Goal: Information Seeking & Learning: Learn about a topic

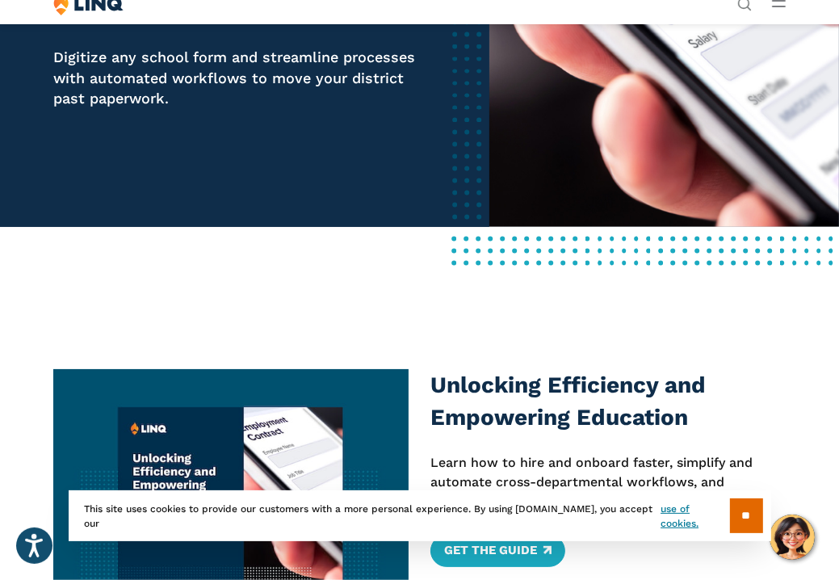
scroll to position [242, 0]
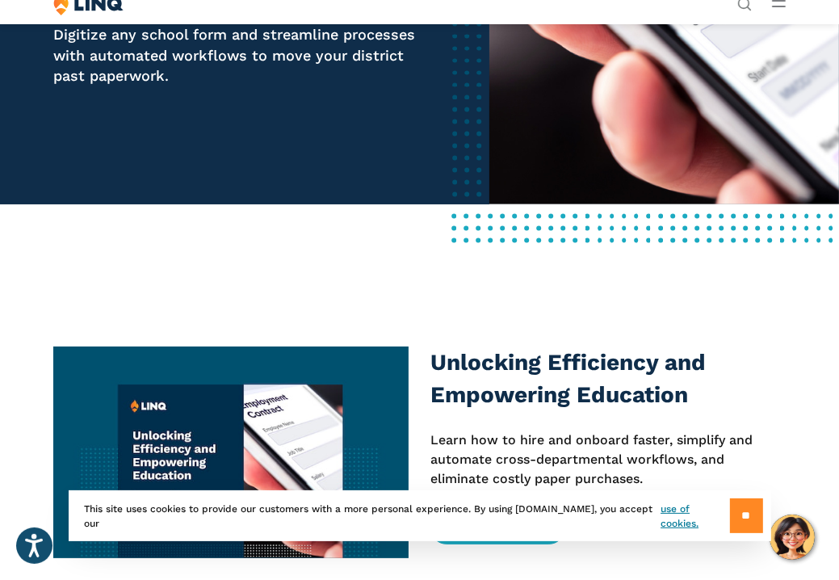
click at [737, 511] on input "**" at bounding box center [746, 515] width 33 height 35
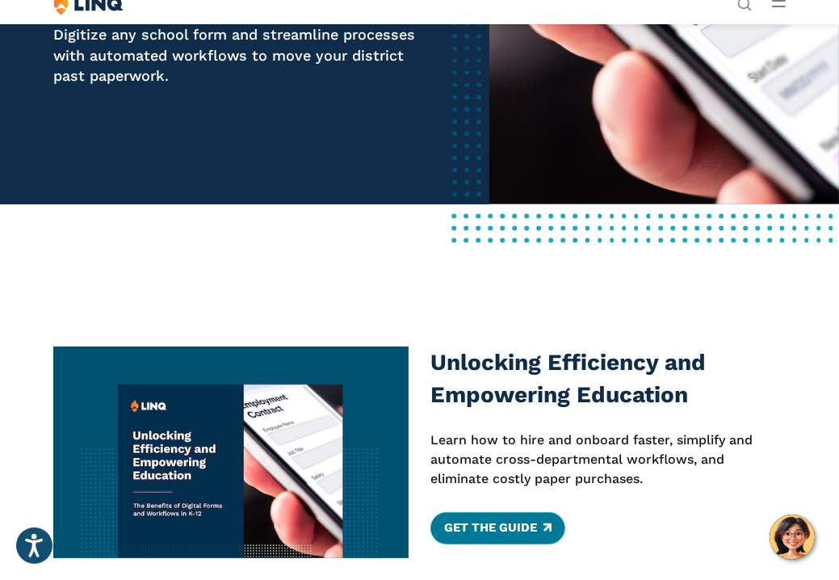
click at [488, 521] on link "Get The Guide" at bounding box center [497, 528] width 135 height 32
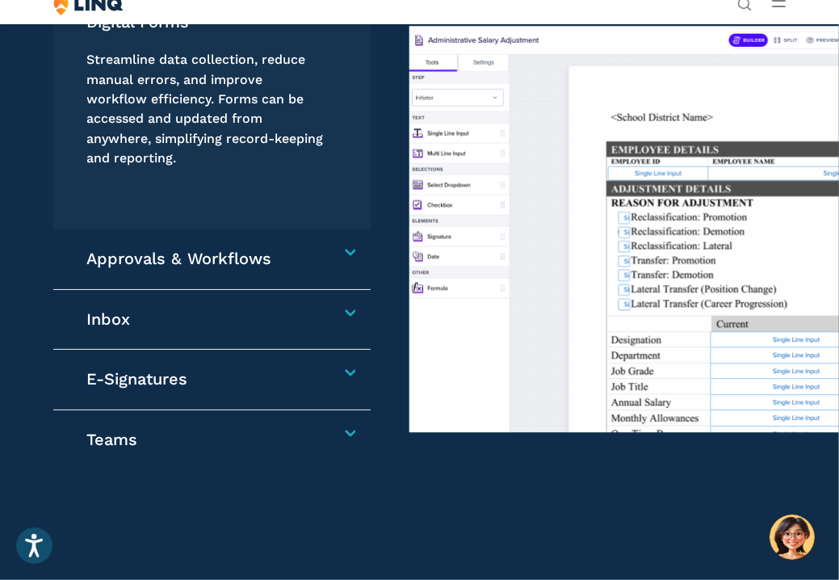
scroll to position [1211, 0]
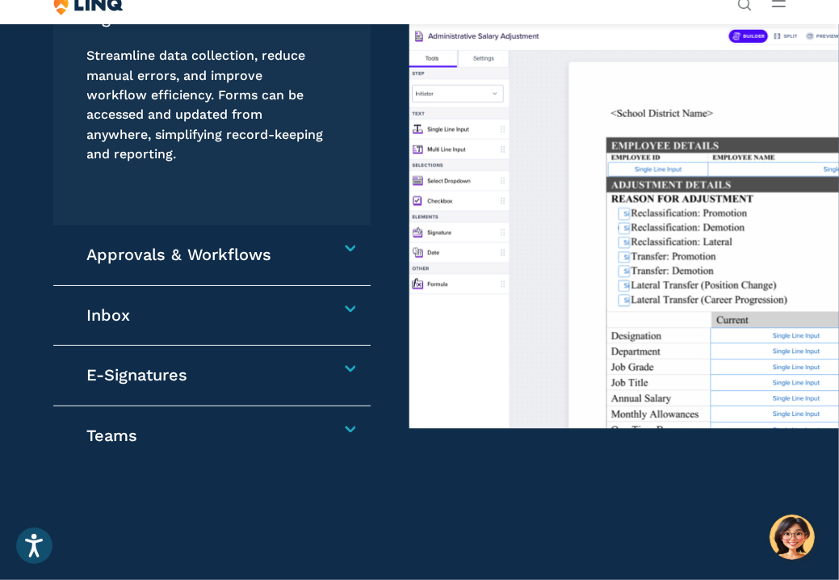
click at [327, 247] on h4 "Approvals & Workflows" at bounding box center [207, 255] width 240 height 21
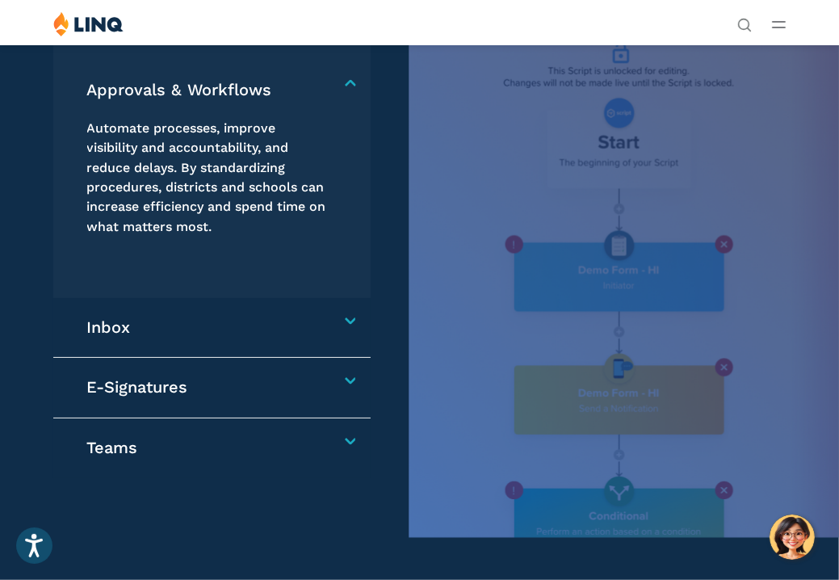
scroll to position [1192, 0]
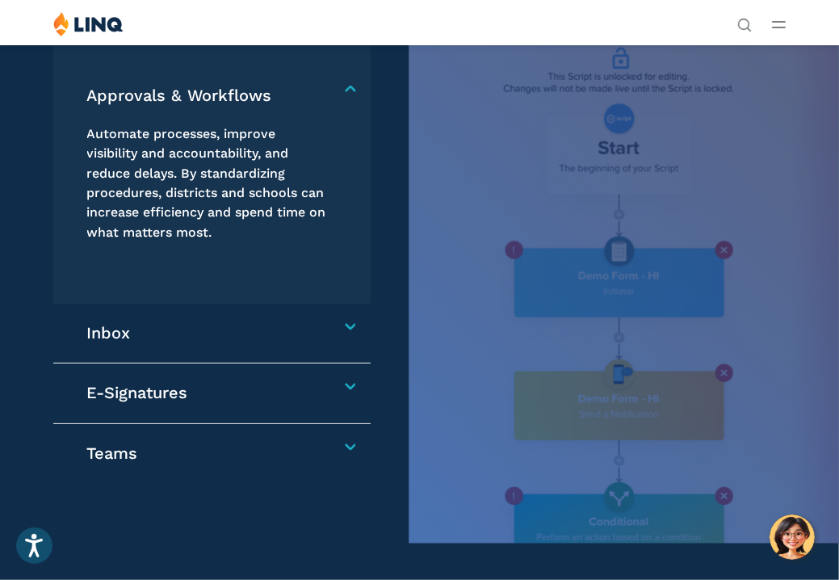
click at [327, 88] on h4 "Approvals & Workflows" at bounding box center [207, 96] width 240 height 21
click at [327, 86] on h4 "Approvals & Workflows" at bounding box center [207, 96] width 240 height 21
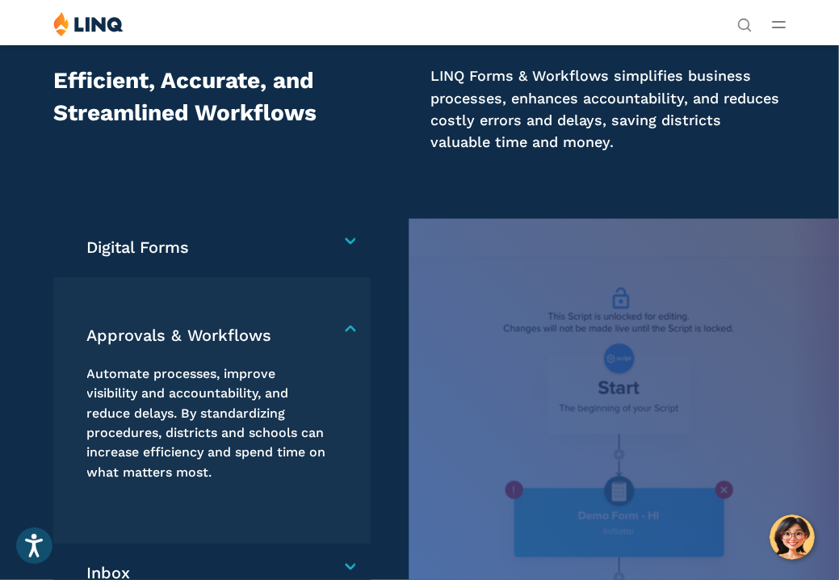
scroll to position [950, 0]
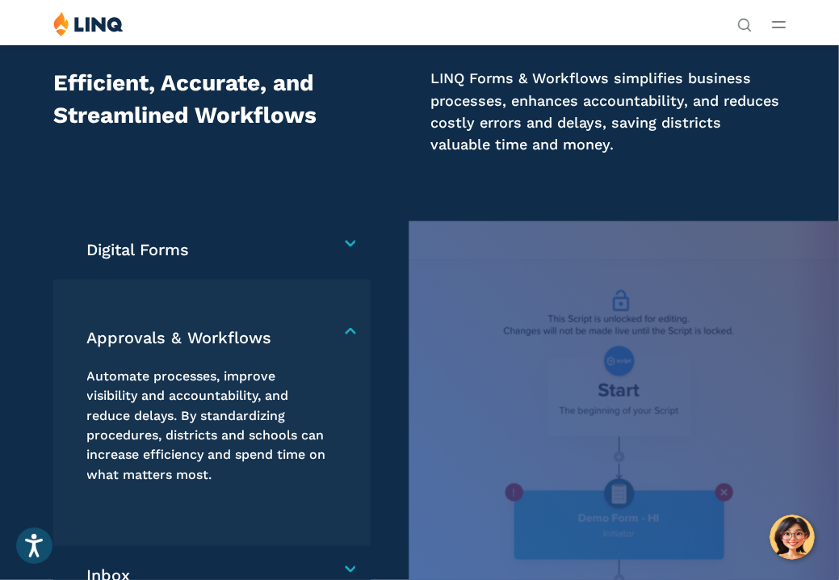
click at [327, 240] on h4 "Digital Forms" at bounding box center [207, 250] width 240 height 21
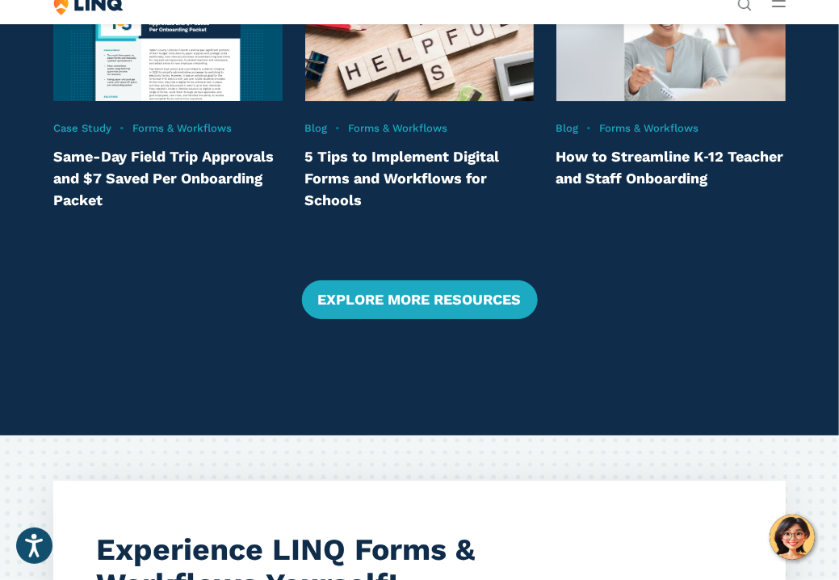
scroll to position [2887, 0]
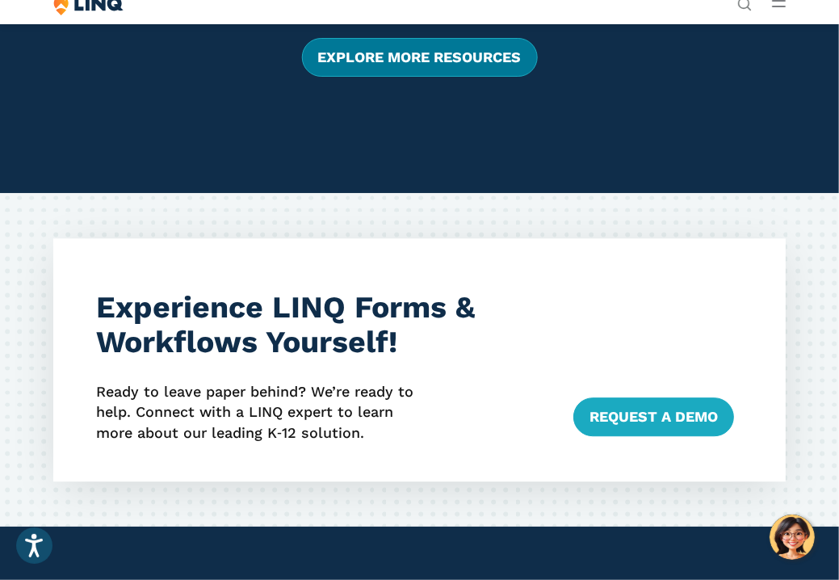
click at [335, 53] on link "Explore More Resources" at bounding box center [419, 57] width 236 height 39
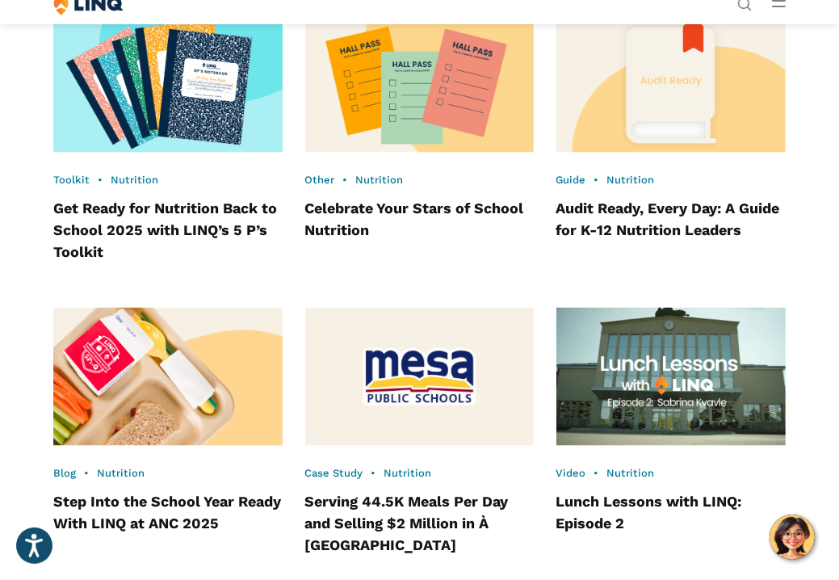
scroll to position [1695, 0]
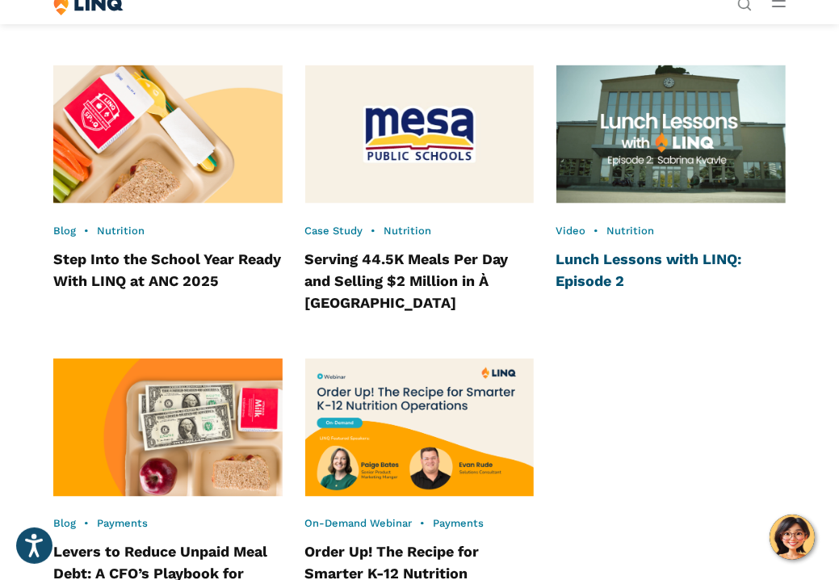
click at [643, 289] on link "Lunch Lessons with LINQ: Episode 2" at bounding box center [649, 269] width 186 height 39
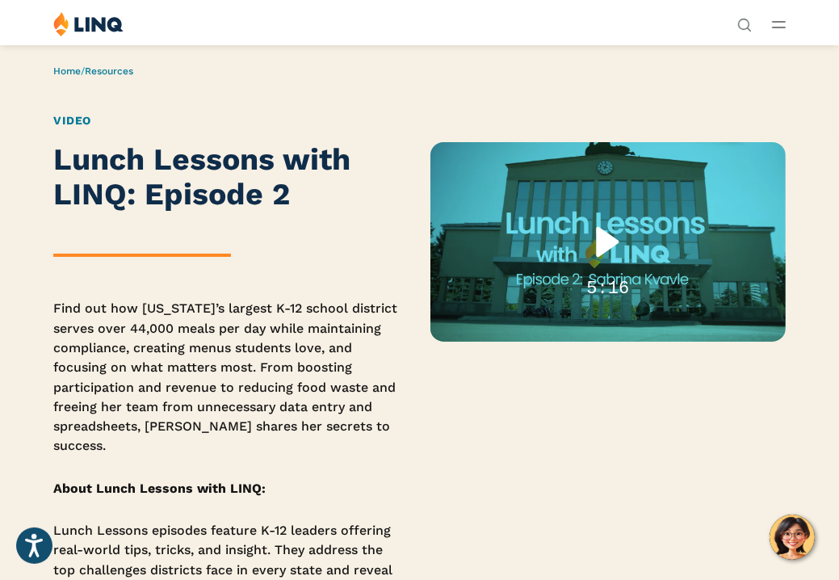
click at [615, 241] on div "Play" at bounding box center [607, 241] width 103 height 65
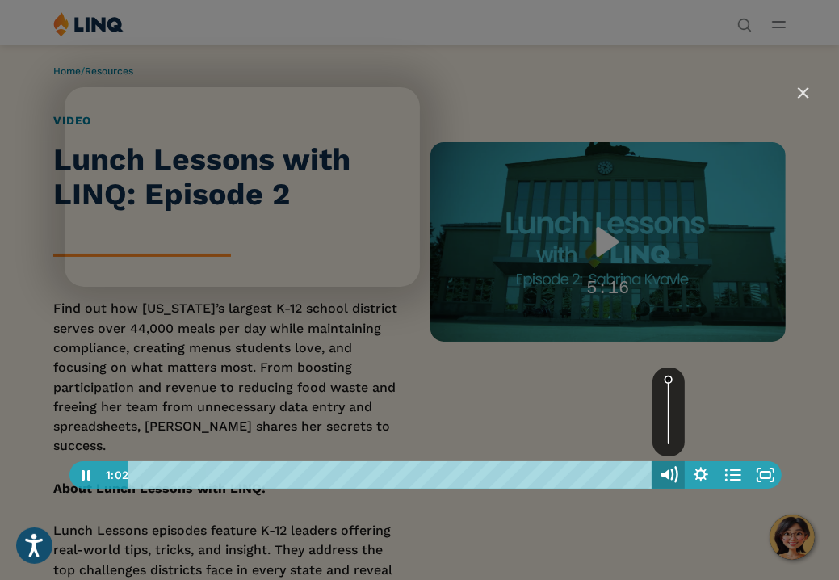
click at [668, 475] on icon "Mute" at bounding box center [665, 474] width 8 height 10
click at [668, 475] on icon "Unmute" at bounding box center [667, 475] width 6 height 8
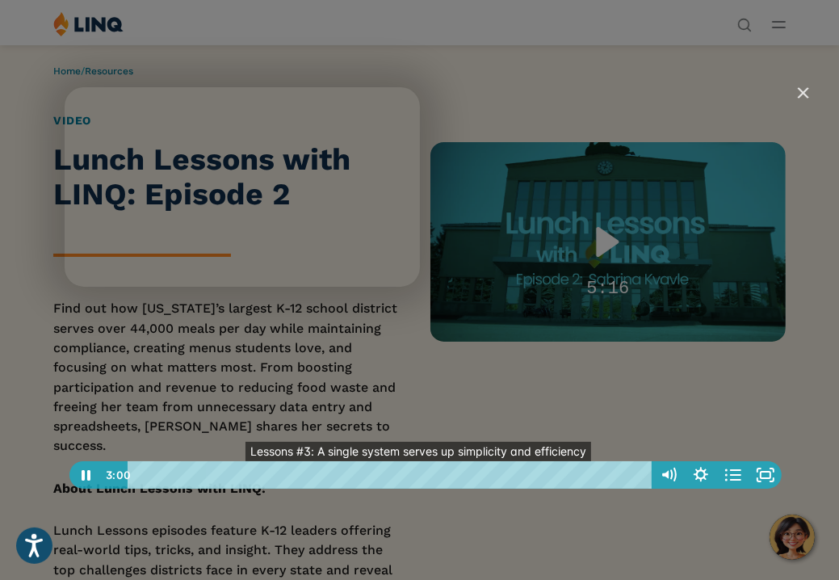
drag, startPoint x: 371, startPoint y: 472, endPoint x: 426, endPoint y: 475, distance: 55.0
click at [426, 475] on div "2:58 ● ● ● ● Lesson #1: Faster lines means more time to eat, reducing food wast…" at bounding box center [390, 474] width 525 height 27
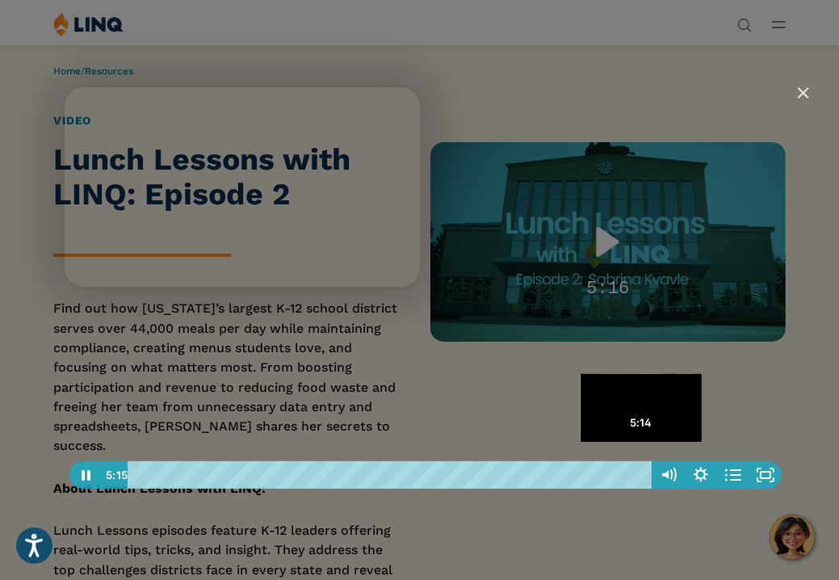
drag, startPoint x: 539, startPoint y: 475, endPoint x: 642, endPoint y: 477, distance: 102.5
click at [642, 477] on div "Playbar" at bounding box center [641, 474] width 9 height 9
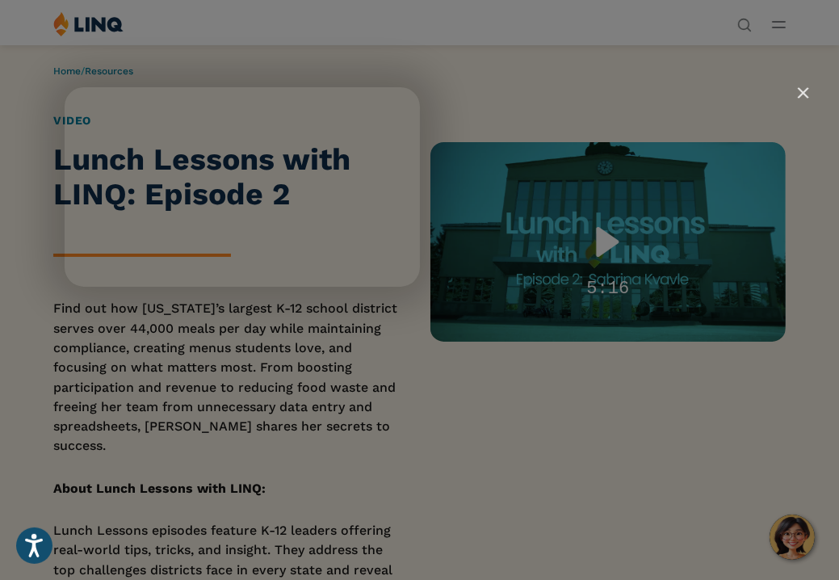
click at [798, 89] on img "Close" at bounding box center [795, 99] width 27 height 27
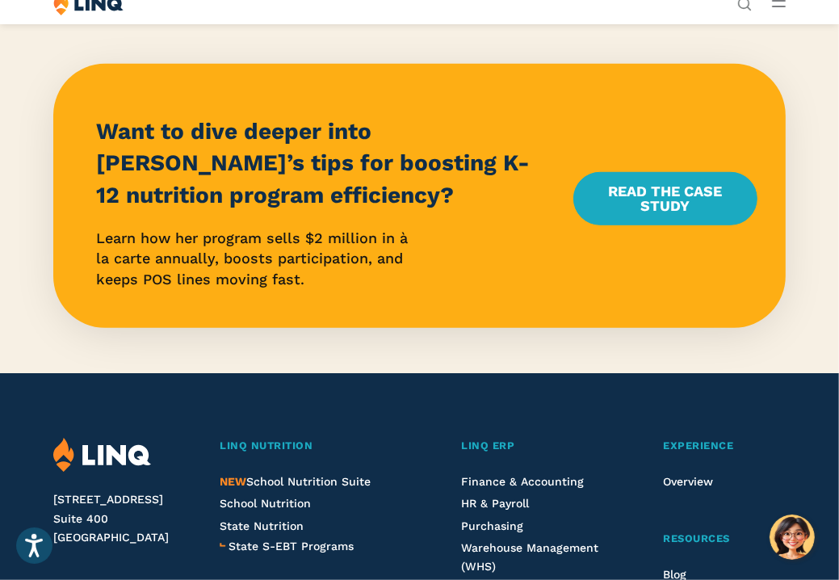
scroll to position [969, 0]
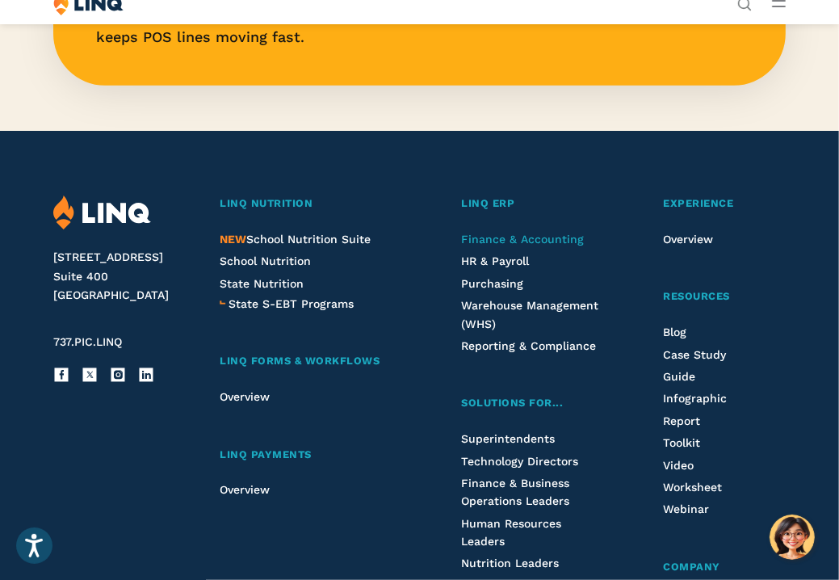
click at [479, 240] on span "Finance & Accounting" at bounding box center [522, 238] width 123 height 13
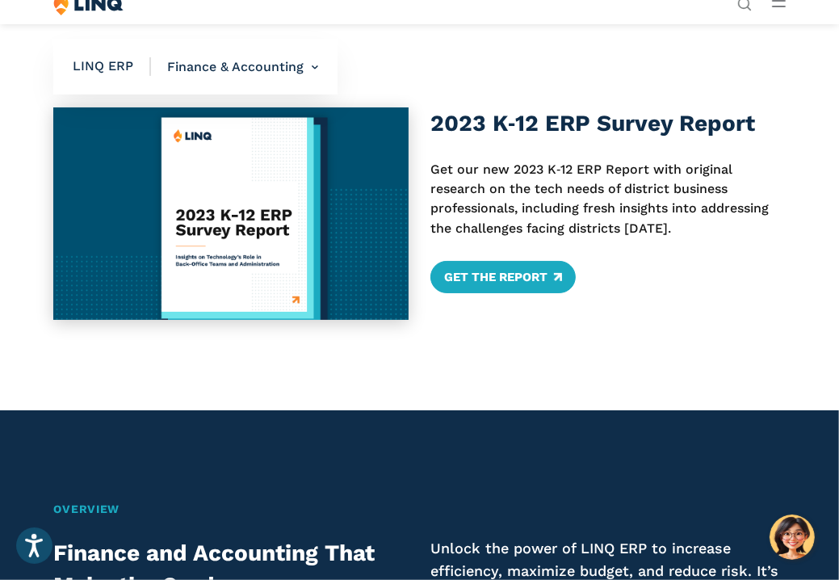
scroll to position [484, 0]
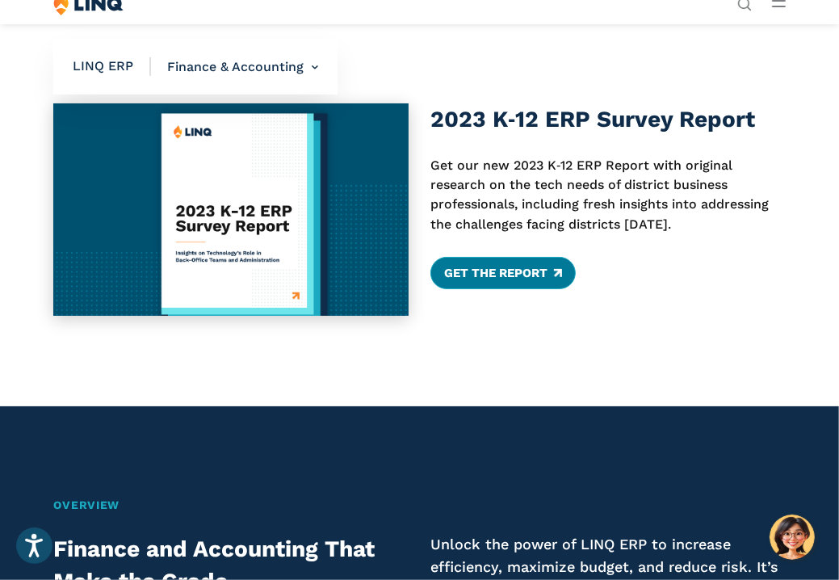
click at [488, 272] on link "Get The Report" at bounding box center [502, 273] width 145 height 32
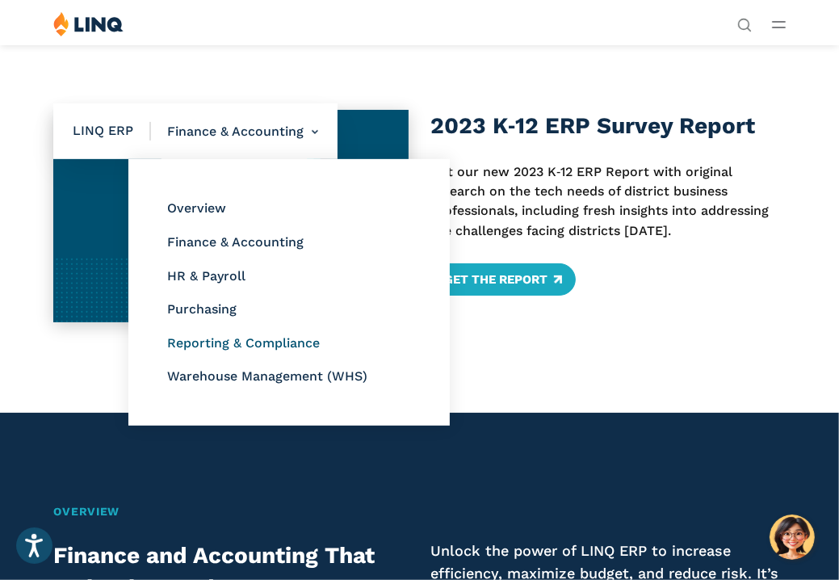
click at [224, 345] on link "Reporting & Compliance" at bounding box center [243, 342] width 153 height 15
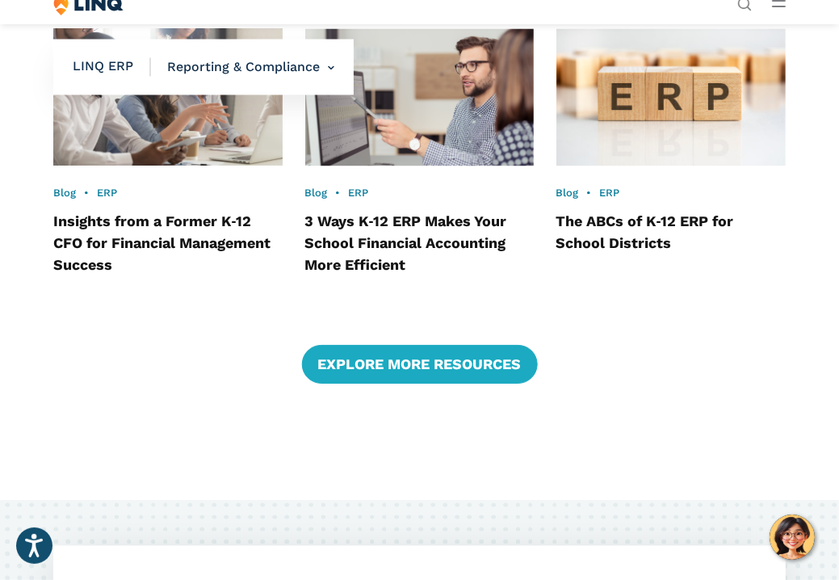
scroll to position [2179, 0]
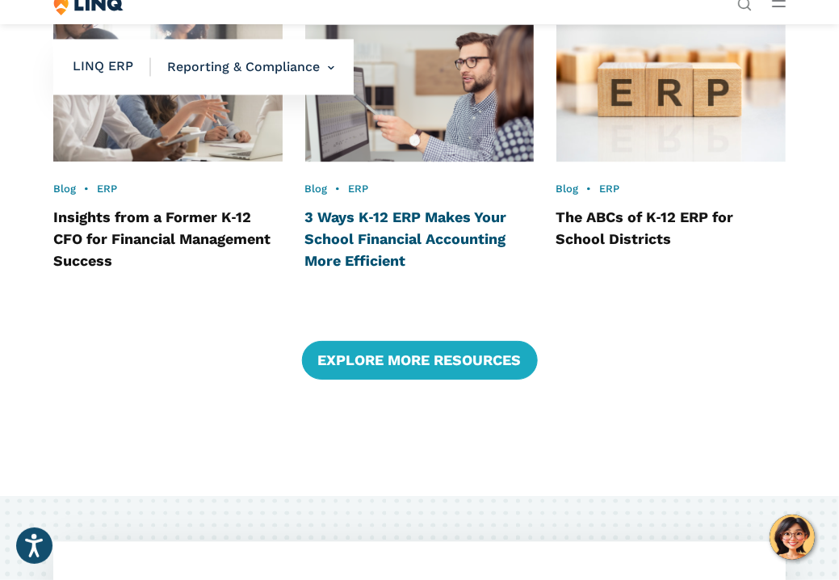
click at [362, 233] on link "3 Ways K‑12 ERP Makes Your School Financial Accounting More Efficient" at bounding box center [406, 238] width 202 height 61
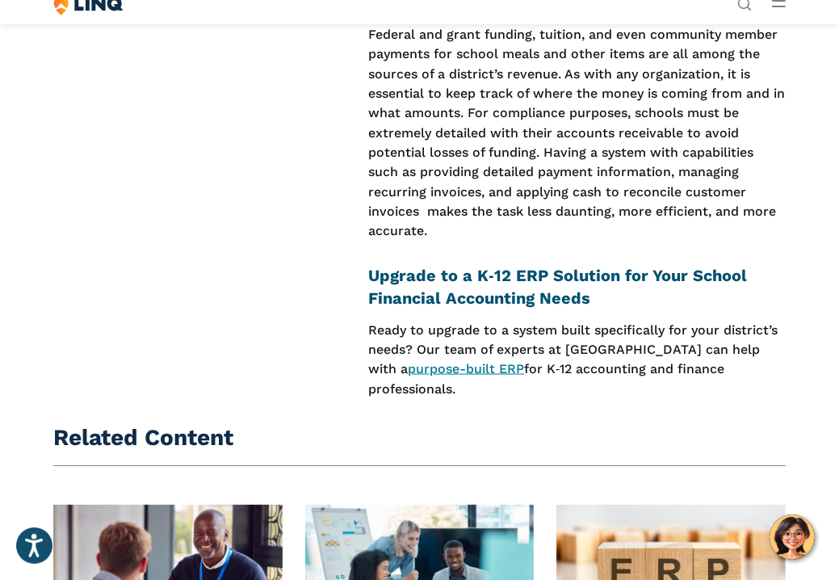
scroll to position [1453, 0]
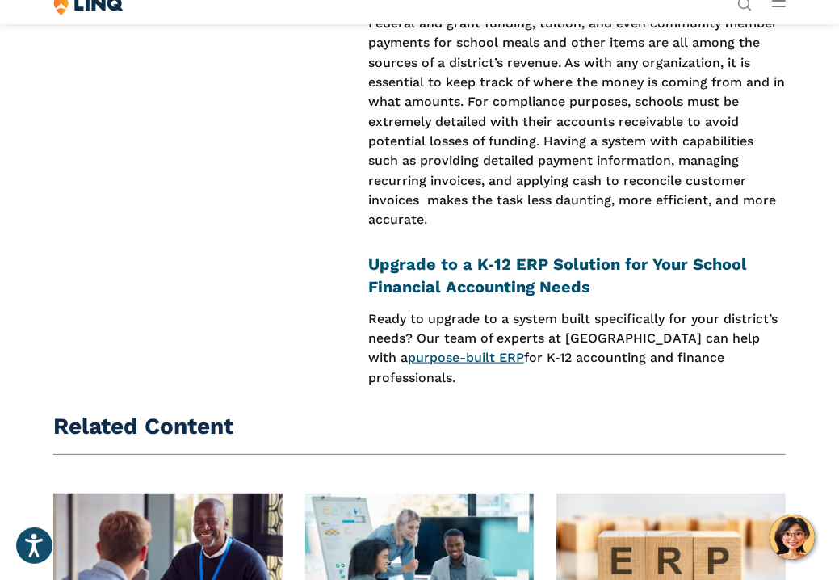
click at [408, 358] on link "purpose-built ERP" at bounding box center [466, 357] width 116 height 15
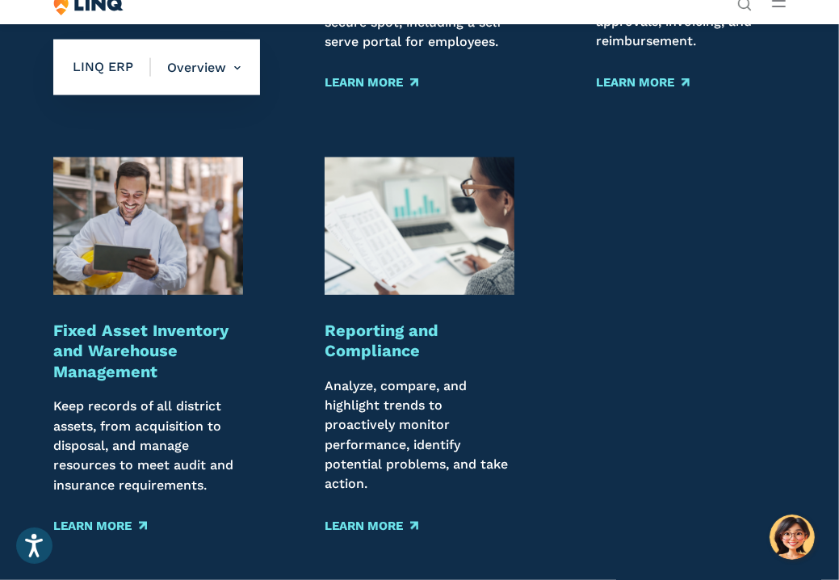
scroll to position [1937, 0]
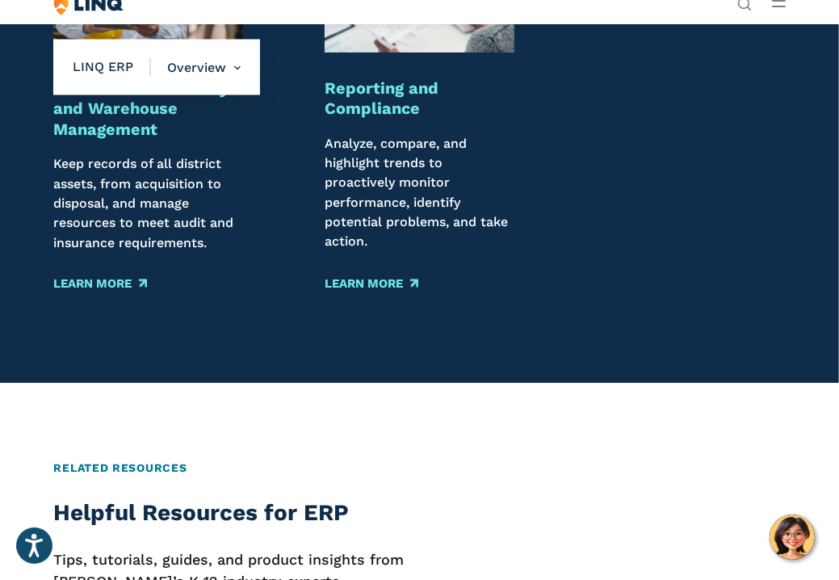
click at [378, 101] on strong "Reporting and Compliance" at bounding box center [381, 98] width 114 height 40
click at [354, 282] on link "Learn More" at bounding box center [370, 283] width 93 height 18
